Goal: Transaction & Acquisition: Subscribe to service/newsletter

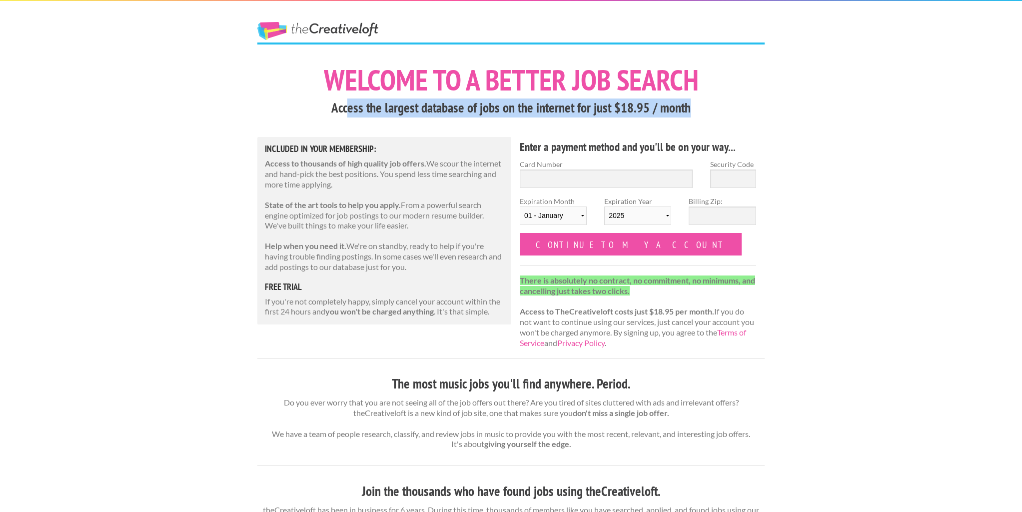
drag, startPoint x: 357, startPoint y: 100, endPoint x: 712, endPoint y: 98, distance: 354.4
click at [713, 106] on h3 "Access the largest database of jobs on the internet for just $18.95 / month" at bounding box center [510, 107] width 507 height 19
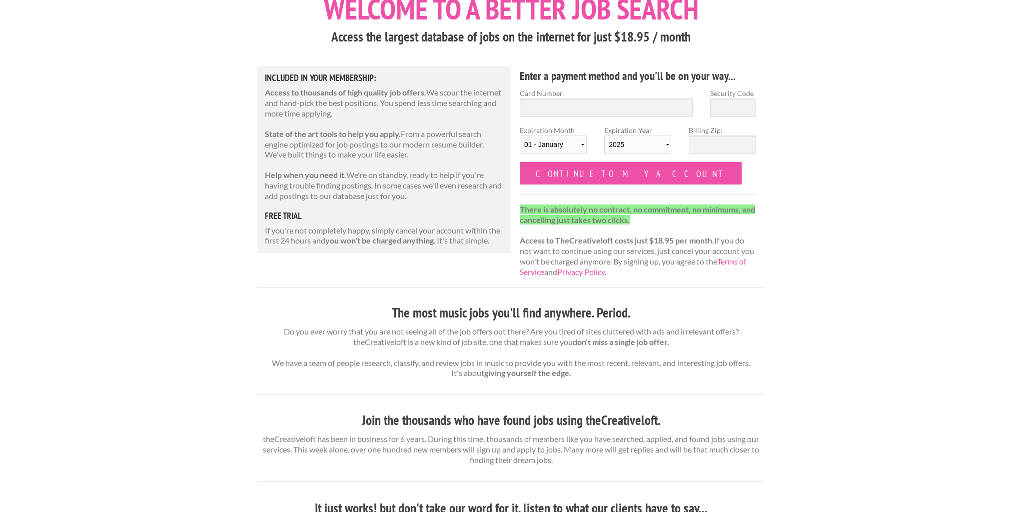
scroll to position [195, 0]
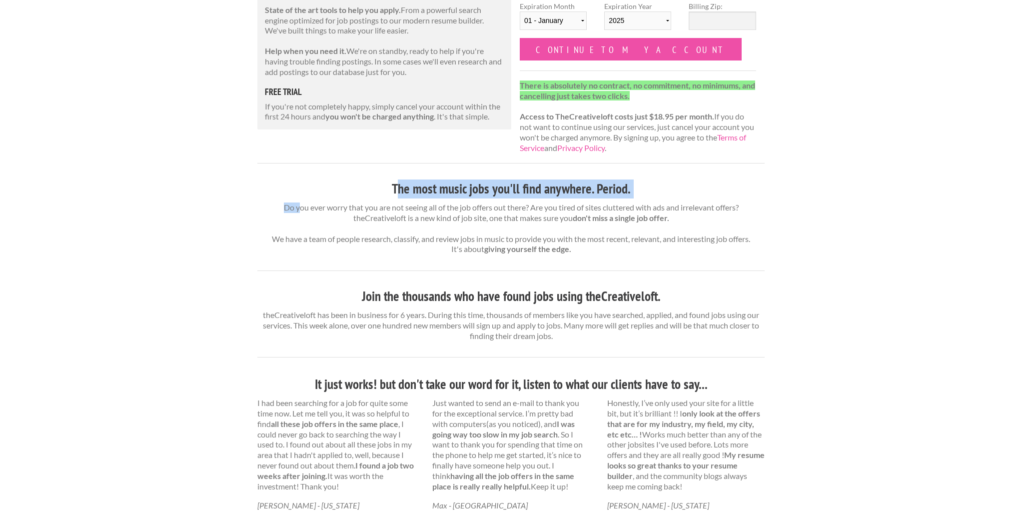
drag, startPoint x: 399, startPoint y: 182, endPoint x: 294, endPoint y: 206, distance: 108.1
click at [294, 206] on div "The most music jobs you'll find anywhere. Period. Do you ever worry that you ar…" at bounding box center [510, 502] width 507 height 647
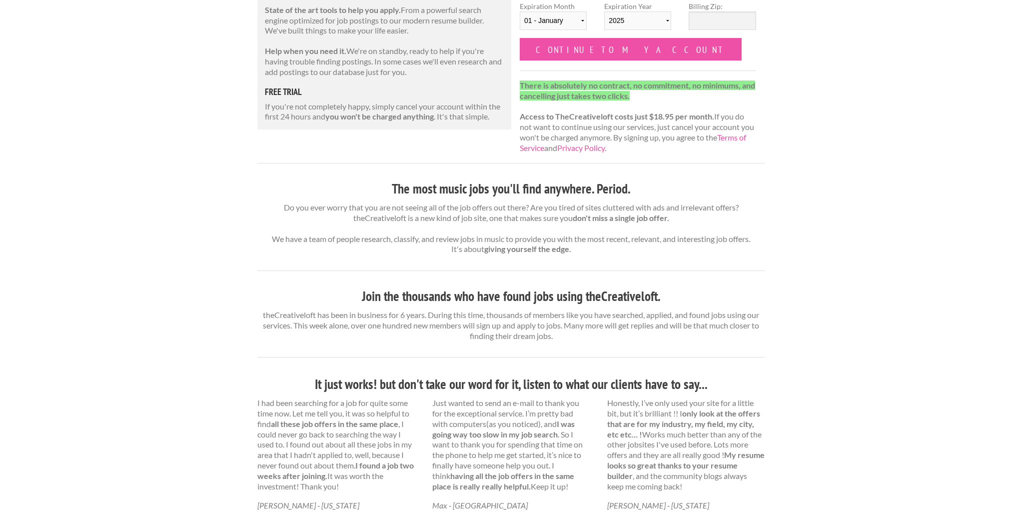
drag, startPoint x: 294, startPoint y: 206, endPoint x: 275, endPoint y: 203, distance: 19.7
click at [293, 206] on p "Do you ever worry that you are not seeing all of the job offers out there? Are …" at bounding box center [510, 228] width 507 height 52
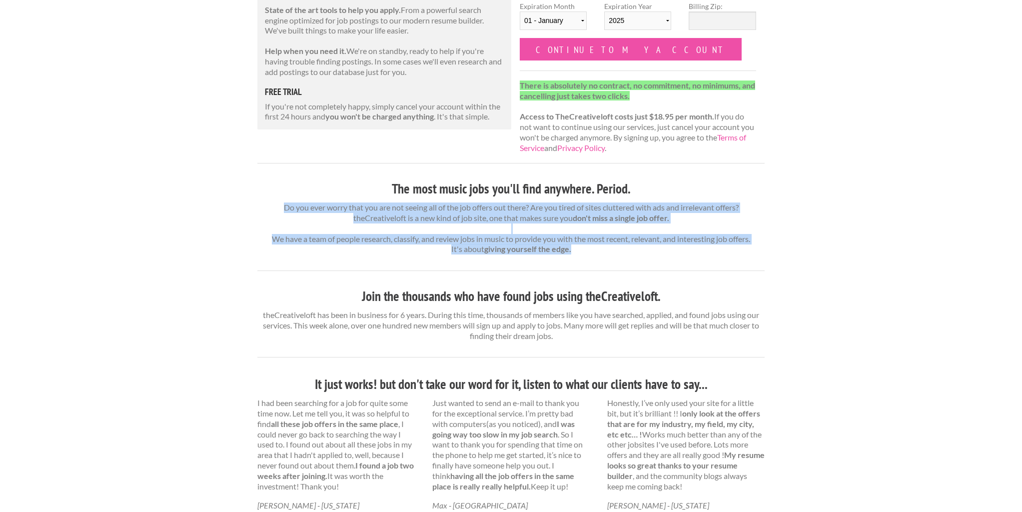
drag, startPoint x: 292, startPoint y: 203, endPoint x: 608, endPoint y: 244, distance: 318.1
click at [614, 248] on p "Do you ever worry that you are not seeing all of the job offers out there? Are …" at bounding box center [510, 228] width 507 height 52
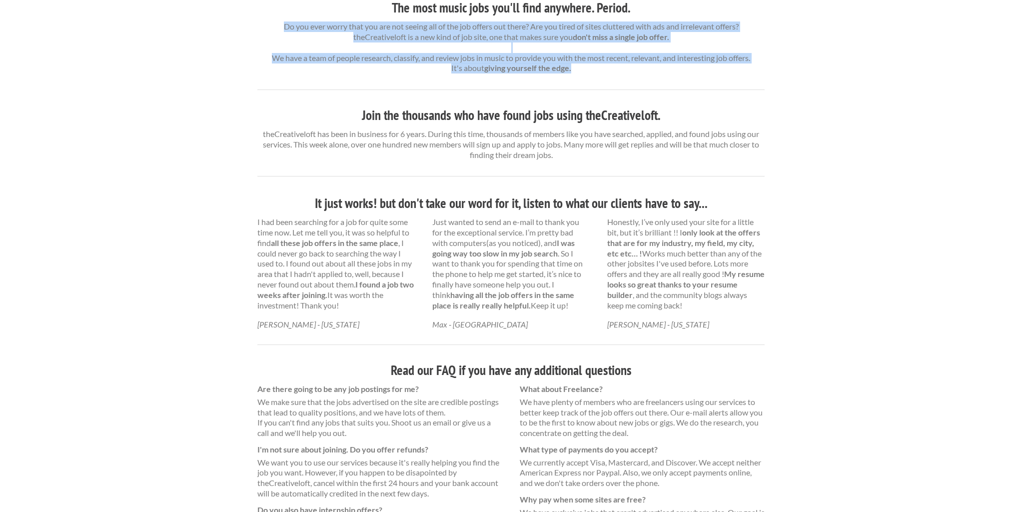
scroll to position [409, 0]
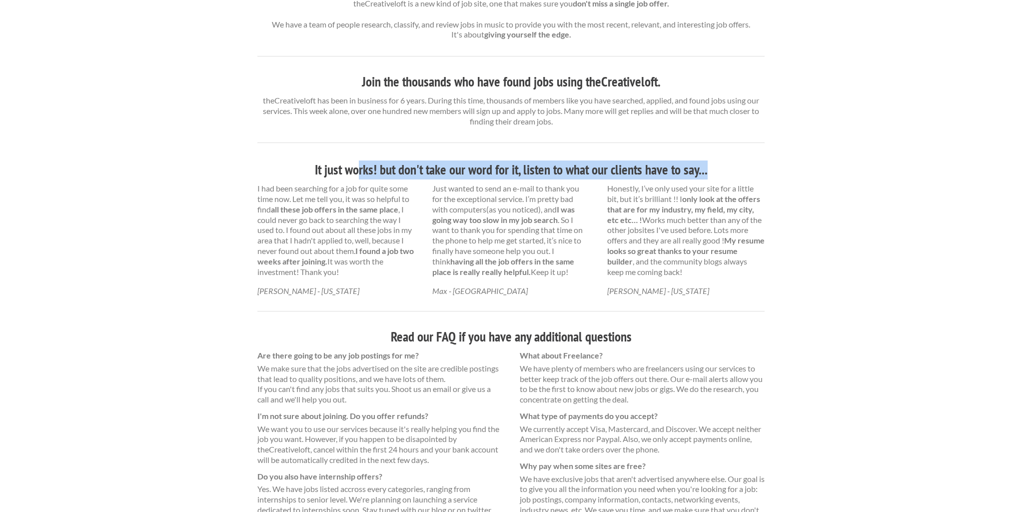
drag, startPoint x: 364, startPoint y: 164, endPoint x: 496, endPoint y: 172, distance: 132.2
click at [500, 171] on h3 "It just works! but don't take our word for it, listen to what our clients have …" at bounding box center [510, 169] width 507 height 19
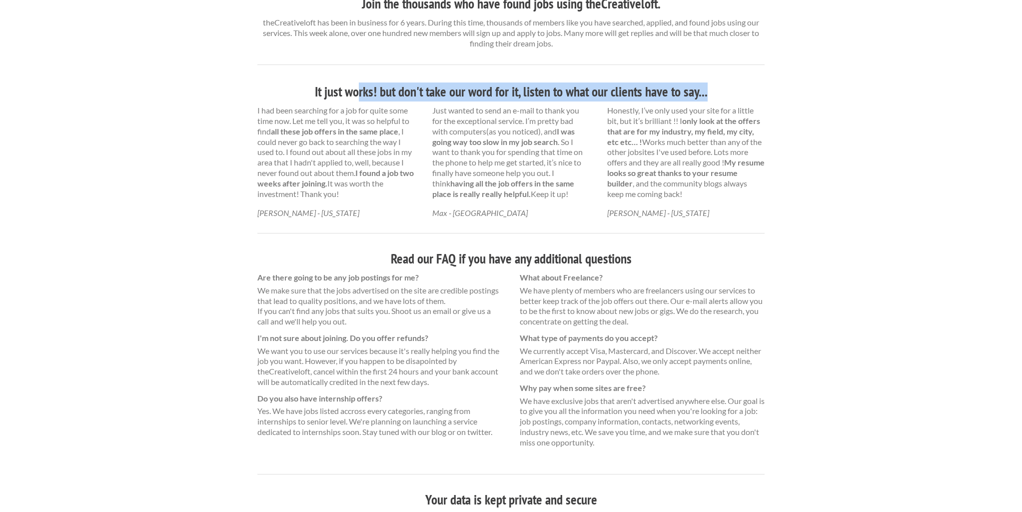
scroll to position [487, 0]
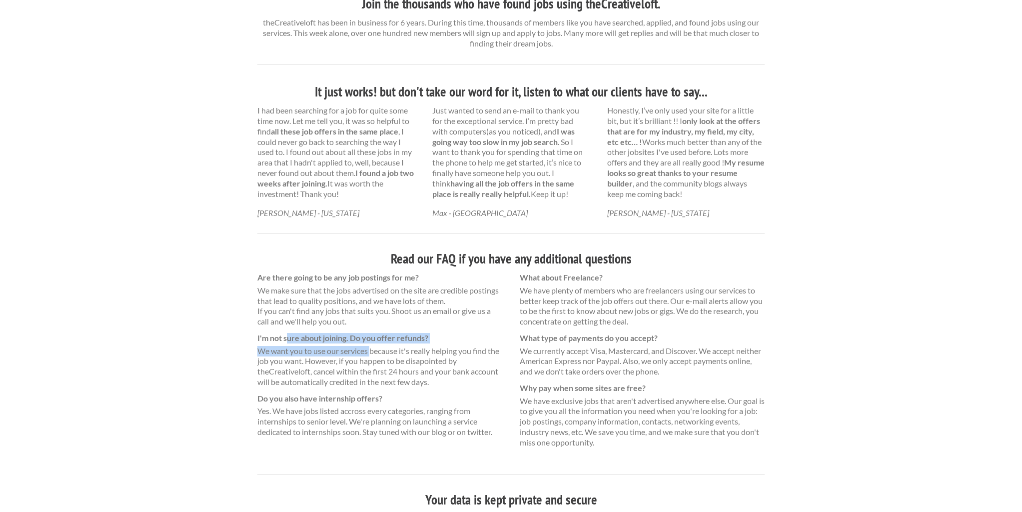
drag, startPoint x: 354, startPoint y: 325, endPoint x: 302, endPoint y: 331, distance: 52.3
click at [303, 332] on dl "Are there going to be any job postings for me? We make sure that the jobs adver…" at bounding box center [379, 354] width 245 height 165
drag, startPoint x: 302, startPoint y: 331, endPoint x: 277, endPoint y: 327, distance: 24.7
click at [302, 346] on dd "We want you to use our services because it's really helping you find the job yo…" at bounding box center [379, 366] width 245 height 41
drag, startPoint x: 265, startPoint y: 325, endPoint x: 259, endPoint y: 322, distance: 7.2
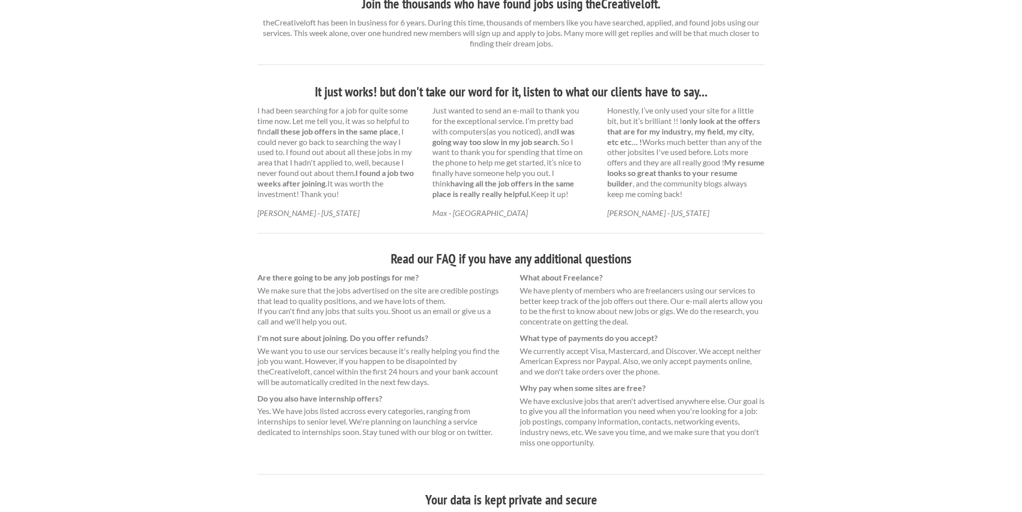
click at [265, 333] on dt "I'm not sure about joining. Do you offer refunds?" at bounding box center [379, 338] width 245 height 10
drag, startPoint x: 256, startPoint y: 322, endPoint x: 420, endPoint y: 359, distance: 167.6
click at [424, 362] on div "Are there going to be any job postings for me? We make sure that the jobs adver…" at bounding box center [380, 359] width 262 height 175
click at [420, 358] on dd "We want you to use our services because it's really helping you find the job yo…" at bounding box center [379, 366] width 245 height 41
drag, startPoint x: 367, startPoint y: 353, endPoint x: 433, endPoint y: 369, distance: 68.0
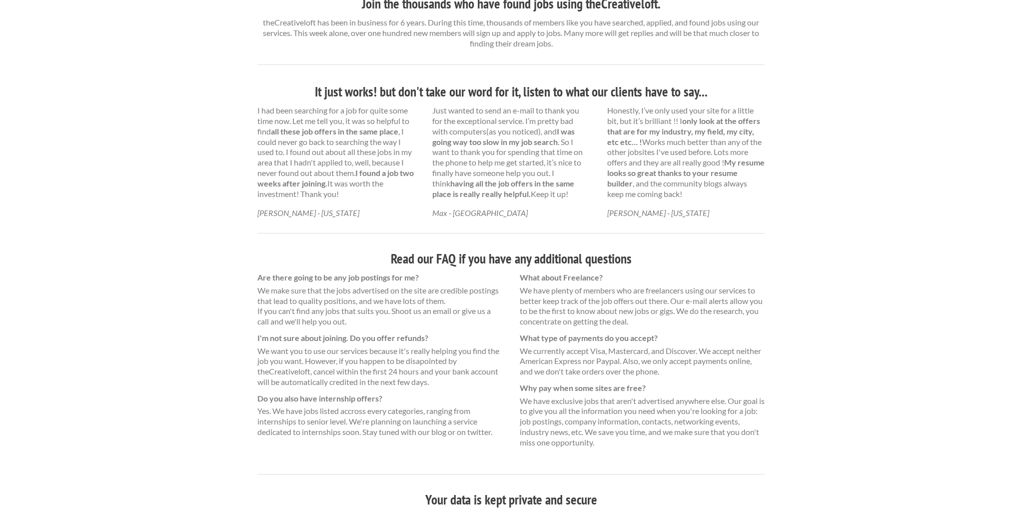
click at [433, 369] on dd "We want you to use our services because it's really helping you find the job yo…" at bounding box center [379, 366] width 245 height 41
click at [434, 369] on dd "We want you to use our services because it's really helping you find the job yo…" at bounding box center [379, 366] width 245 height 41
drag, startPoint x: 273, startPoint y: 386, endPoint x: 379, endPoint y: 392, distance: 105.6
click at [379, 393] on div "Are there going to be any job postings for me? We make sure that the jobs adver…" at bounding box center [380, 359] width 262 height 175
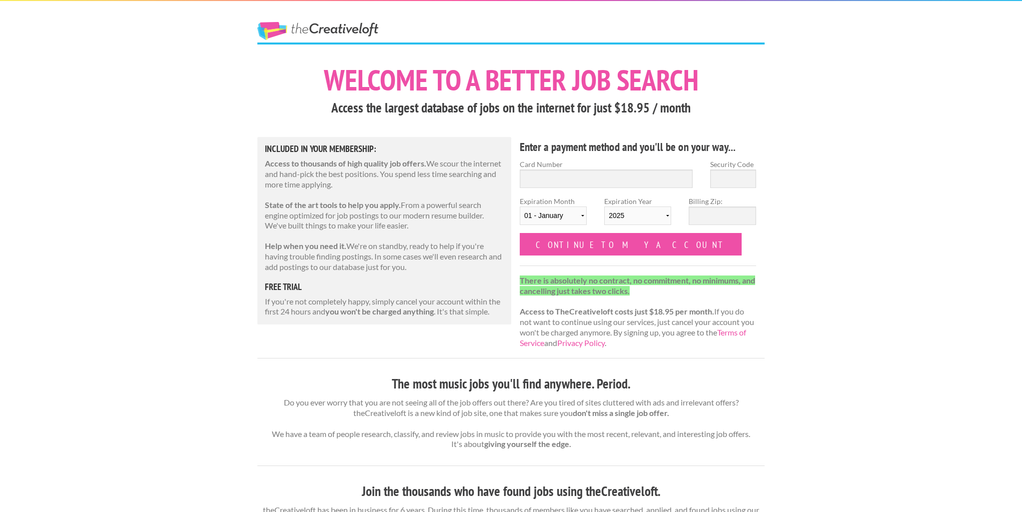
scroll to position [0, 0]
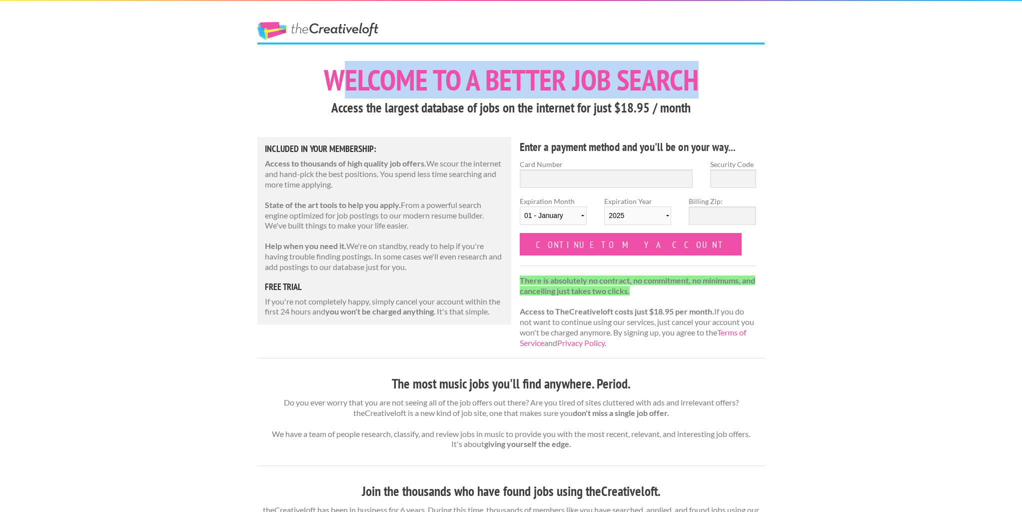
drag, startPoint x: 341, startPoint y: 77, endPoint x: 722, endPoint y: 85, distance: 380.5
